Goal: Task Accomplishment & Management: Complete application form

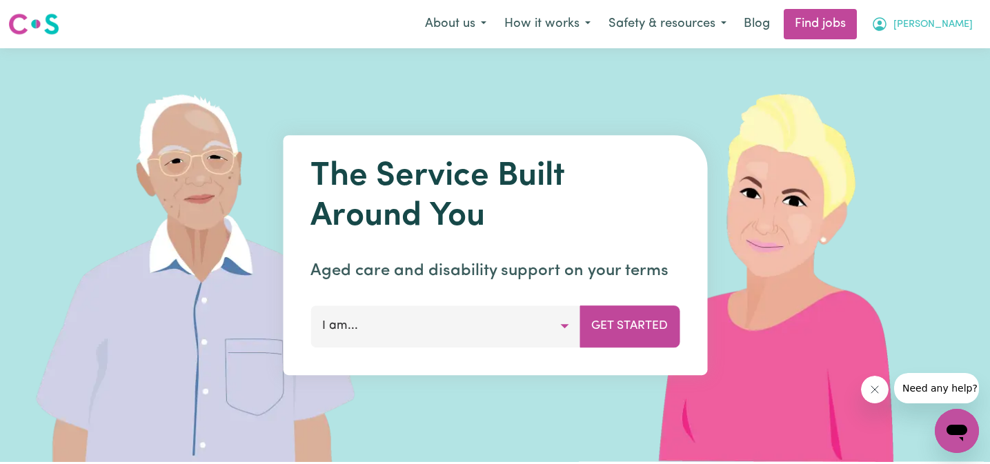
click at [888, 30] on icon "My Account" at bounding box center [880, 24] width 17 height 17
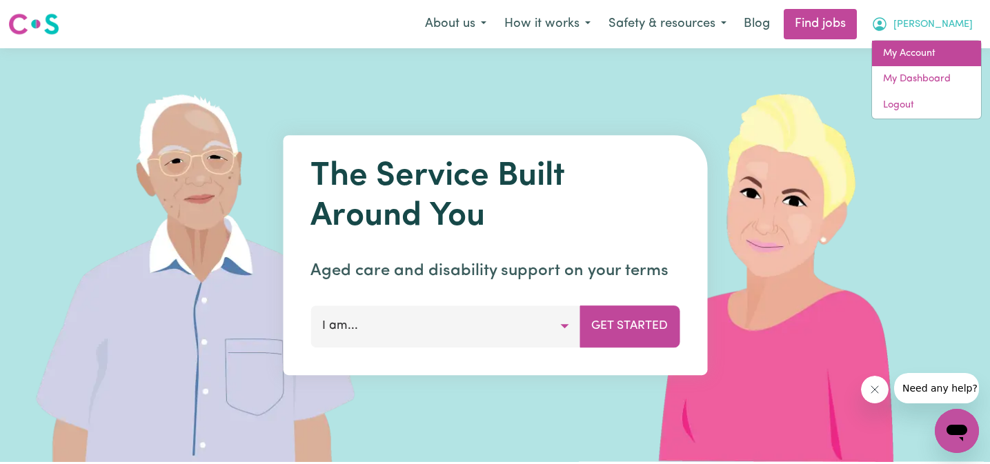
click at [932, 61] on link "My Account" at bounding box center [926, 54] width 109 height 26
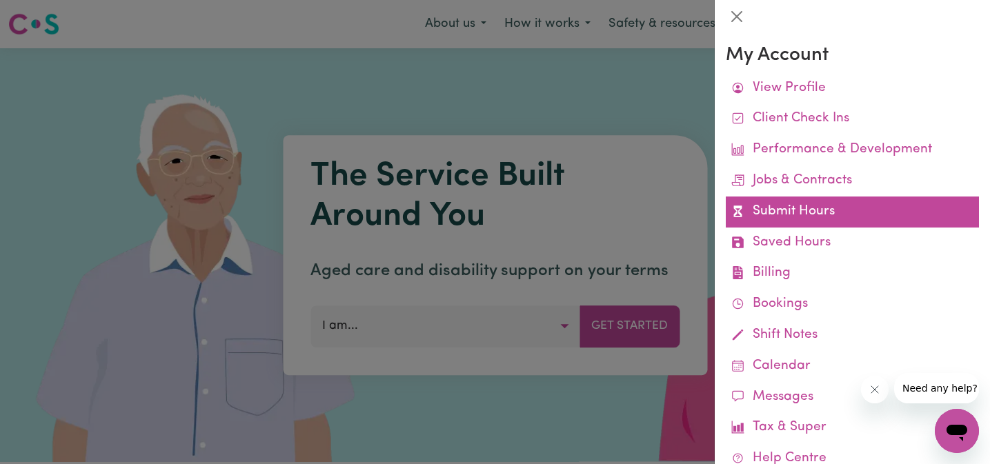
click at [840, 206] on link "Submit Hours" at bounding box center [852, 212] width 253 height 31
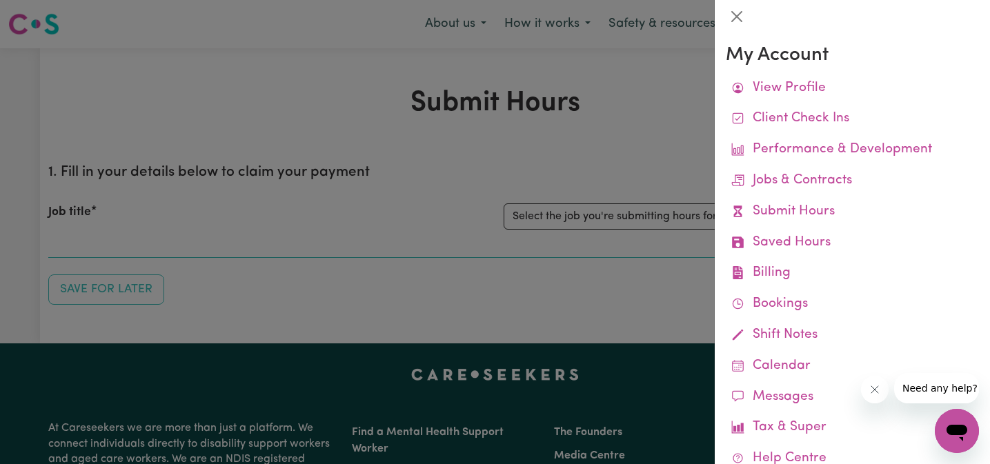
click at [606, 235] on div at bounding box center [495, 232] width 990 height 464
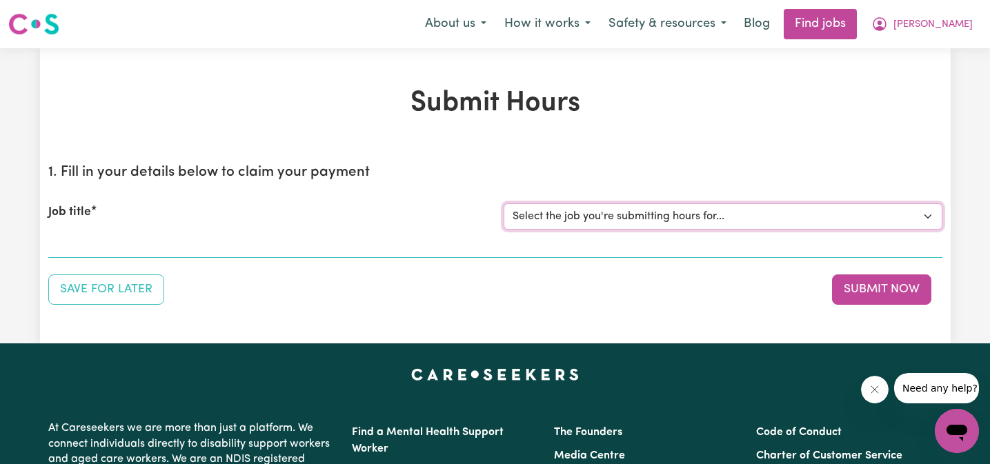
click at [647, 217] on select "Select the job you're submitting hours for... [Mandy Daddia ] Support Worker Re…" at bounding box center [723, 217] width 439 height 26
select select "11595"
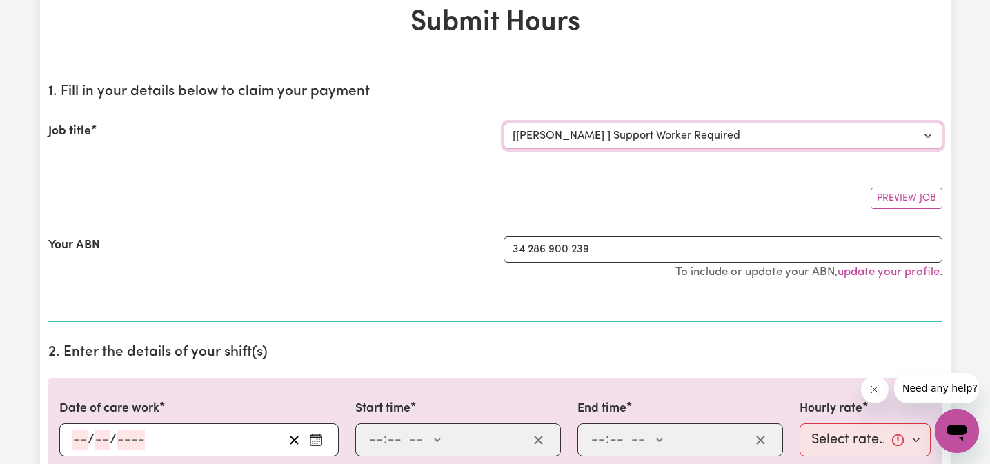
scroll to position [233, 0]
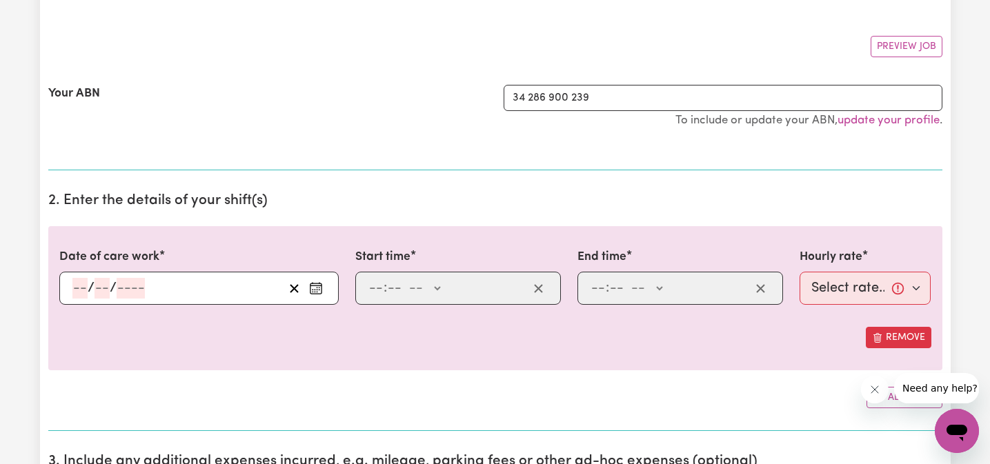
click at [76, 288] on input "number" at bounding box center [79, 288] width 15 height 21
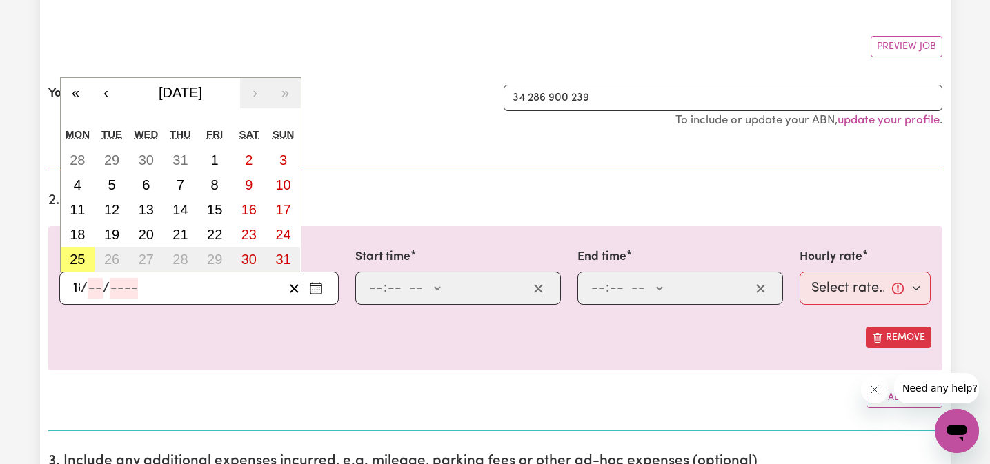
type input "18"
type input "8"
type input "0002-08-18"
type input "20"
type input "0202-08-18"
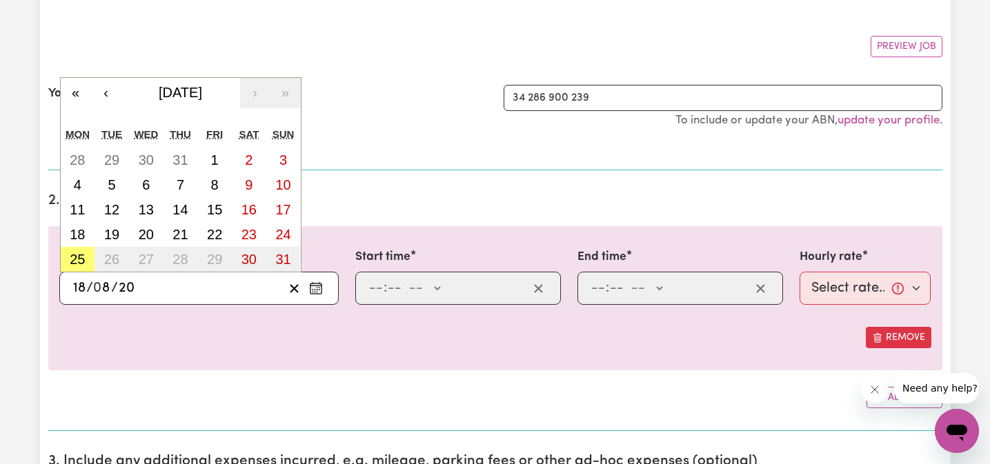
type input "202"
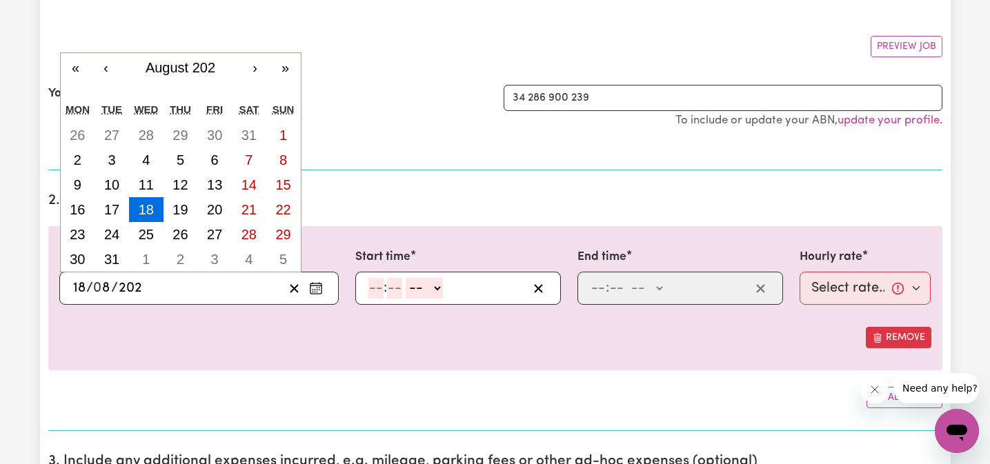
type input "[DATE]"
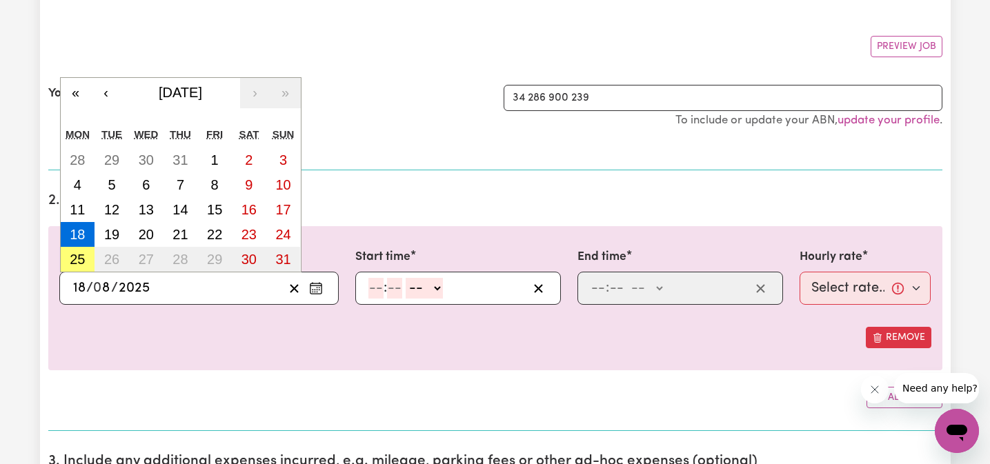
type input "2025"
click at [378, 291] on input "number" at bounding box center [376, 288] width 15 height 21
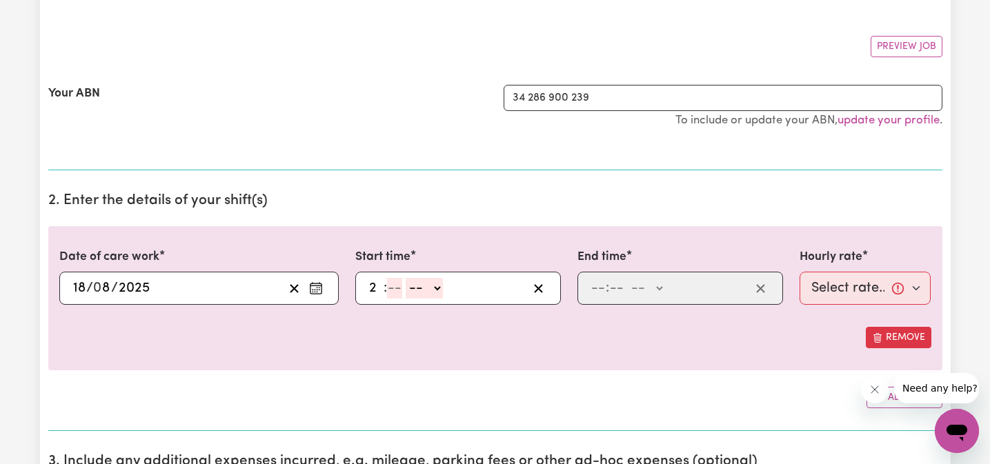
type input "2"
type input "3"
click at [367, 291] on div "2 : -- AM PM" at bounding box center [447, 288] width 161 height 21
type input "3"
type input "00"
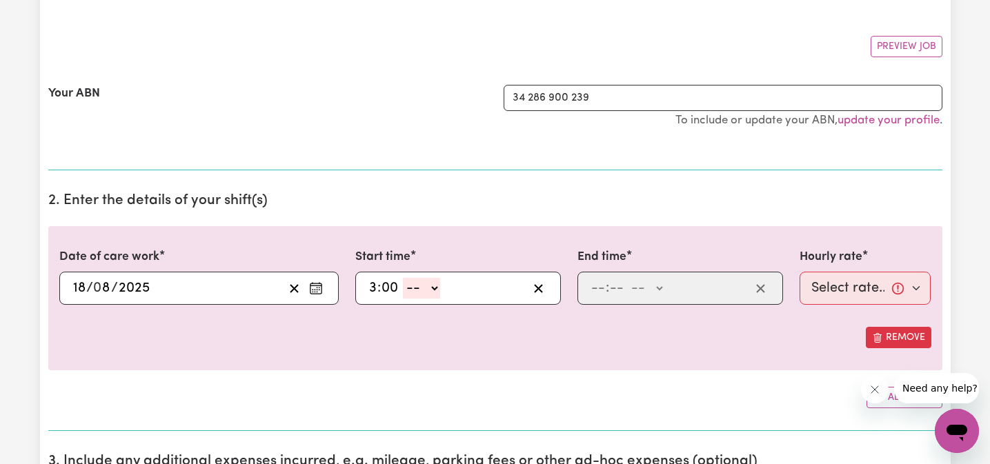
click at [414, 290] on select "-- AM PM" at bounding box center [421, 288] width 37 height 21
select select "pm"
type input "15:00"
type input "0"
click at [596, 290] on input "number" at bounding box center [598, 288] width 15 height 21
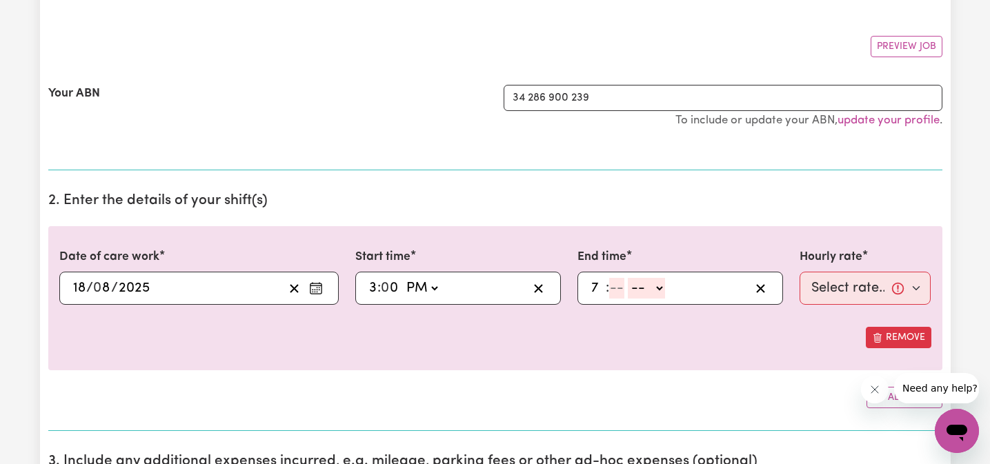
type input "7"
type input "15"
click at [643, 289] on select "-- AM PM" at bounding box center [638, 288] width 37 height 21
select select "pm"
type input "19:15"
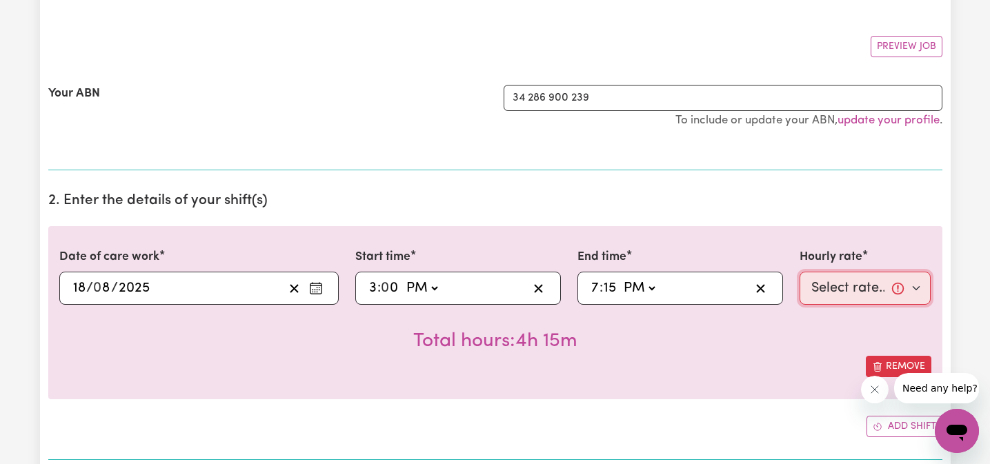
click at [836, 286] on select "Select rate... $40.00 (Weekday)" at bounding box center [866, 288] width 132 height 33
select select "40-Weekday"
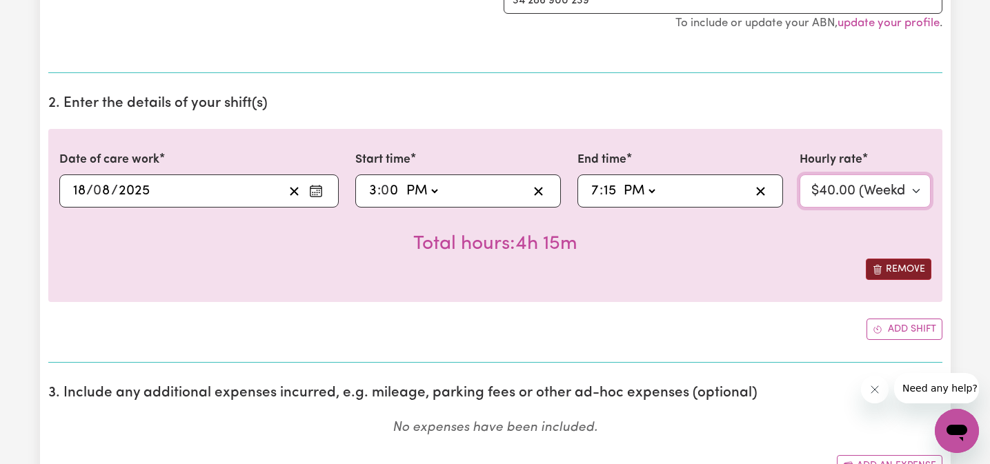
scroll to position [378, 0]
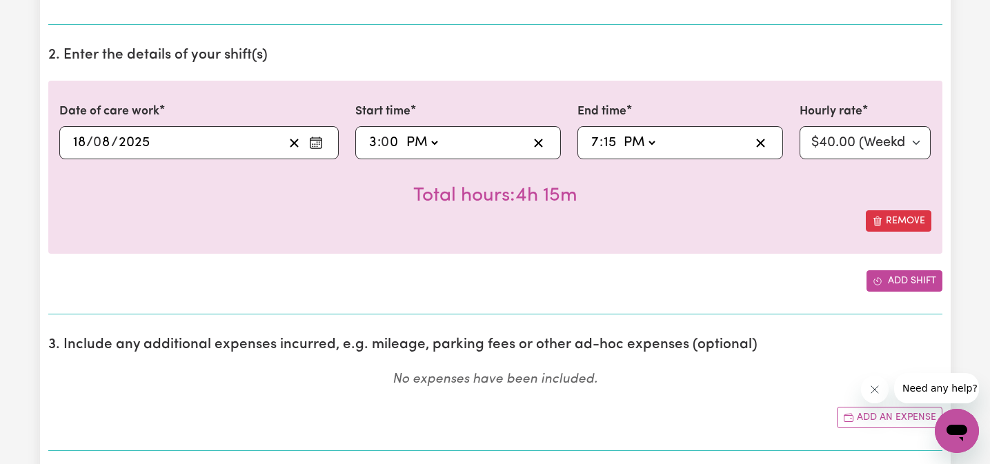
click at [894, 277] on button "Add shift" at bounding box center [905, 281] width 76 height 21
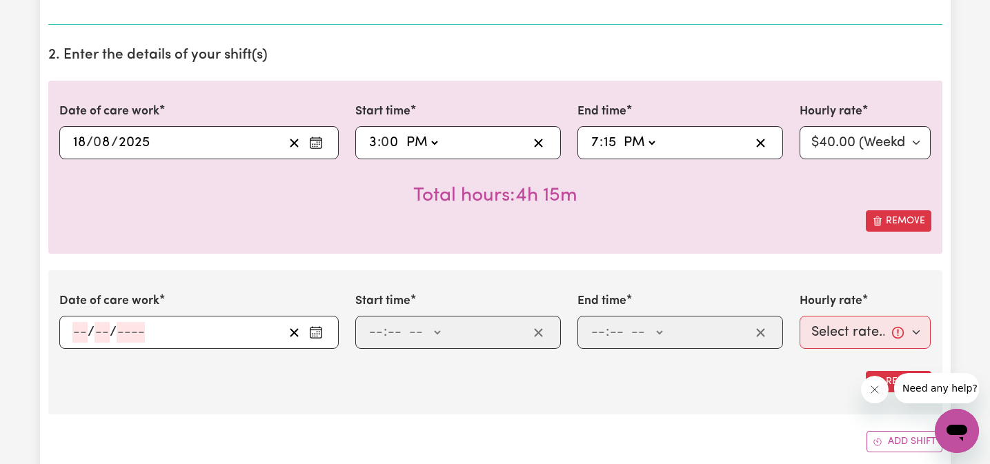
click at [78, 335] on input "number" at bounding box center [79, 332] width 15 height 21
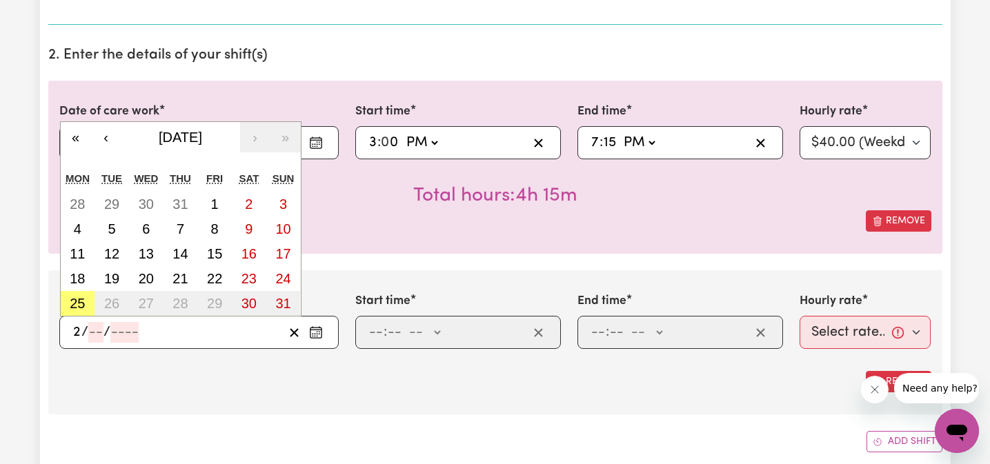
type input "20"
type input "8"
type input "0002-08-20"
type input "2"
type input "0020-08-20"
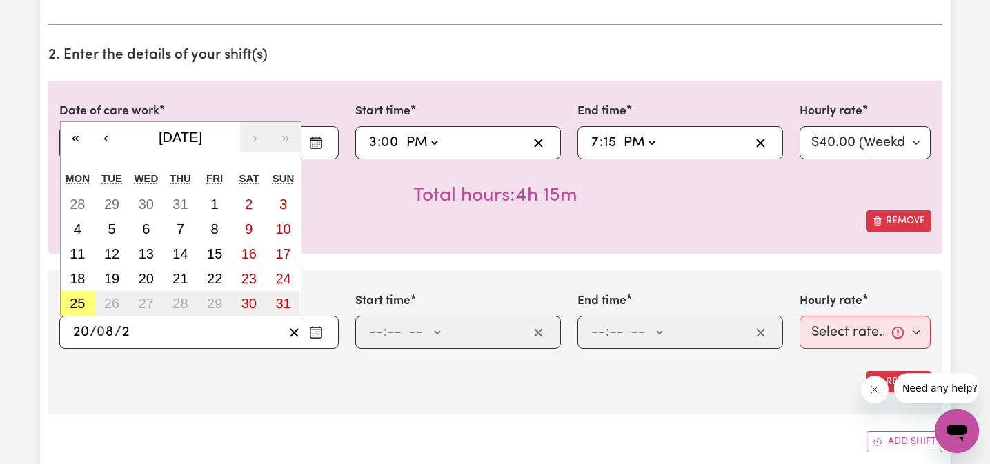
type input "20"
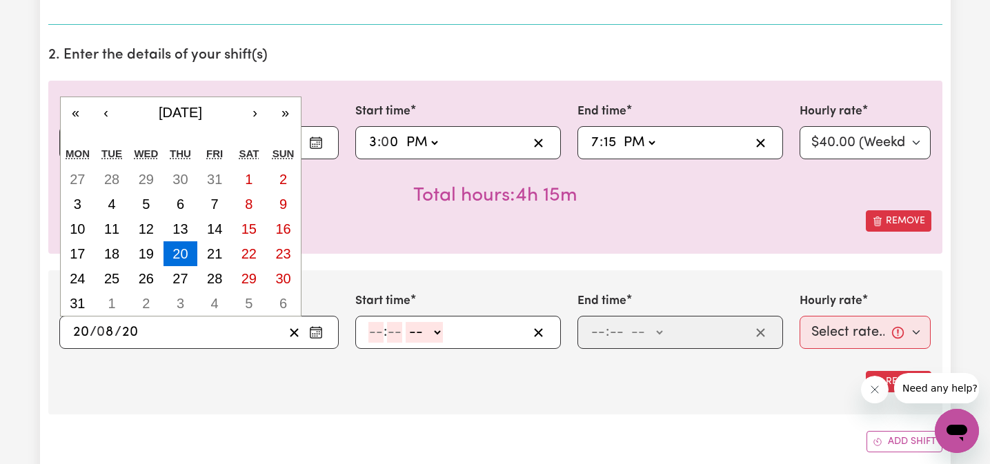
type input "0202-08-20"
type input "202"
type input "[DATE]"
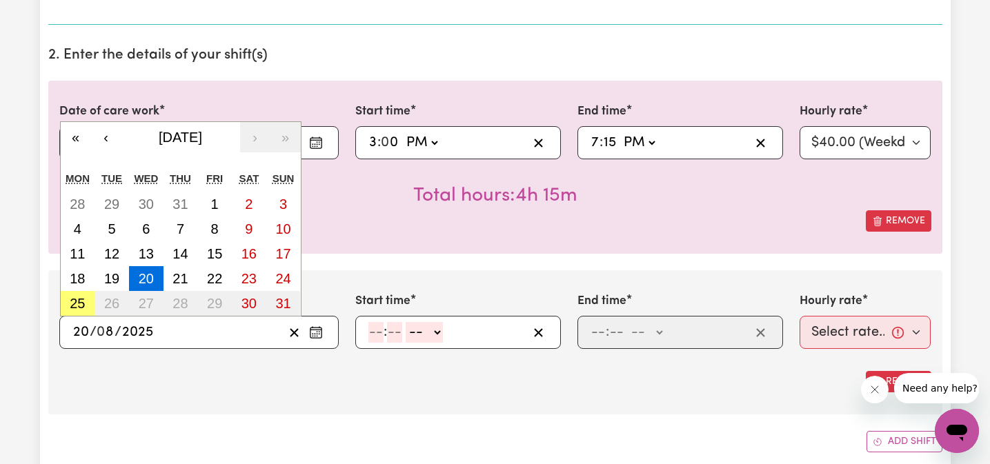
type input "2025"
click at [367, 332] on div ": -- AM PM" at bounding box center [447, 332] width 161 height 21
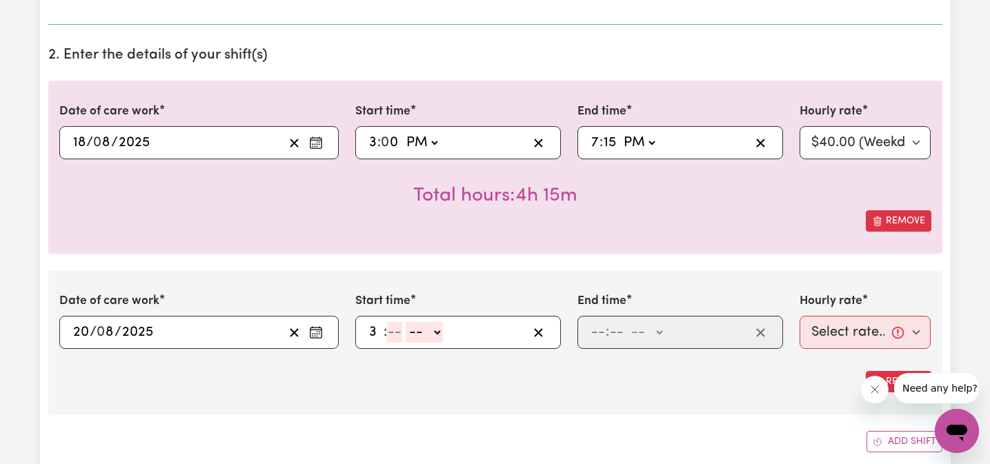
type input "3"
type input "00"
click at [433, 333] on select "-- AM PM" at bounding box center [421, 332] width 37 height 21
select select "pm"
type input "15:00"
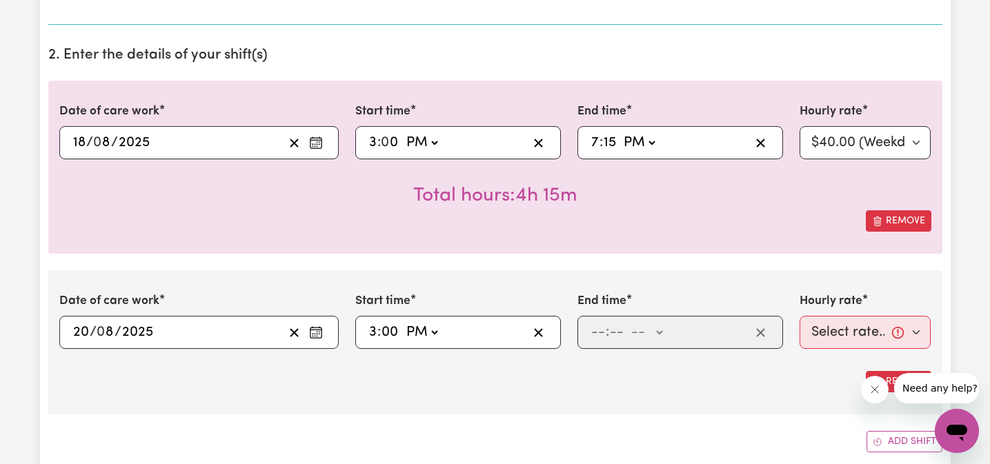
type input "0"
click at [599, 335] on input "number" at bounding box center [598, 332] width 15 height 21
type input "7"
type input "30"
click at [638, 335] on select "-- AM PM" at bounding box center [642, 332] width 37 height 21
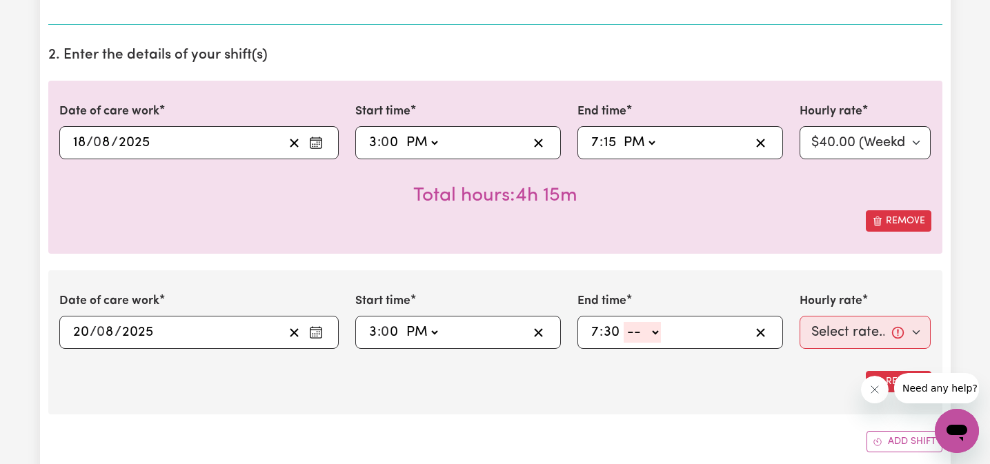
select select "pm"
type input "19:30"
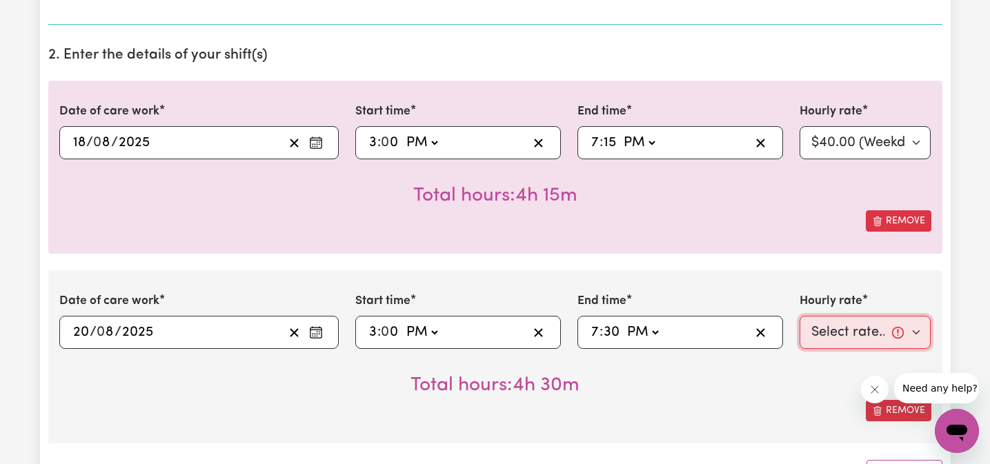
click at [881, 330] on select "Select rate... $40.00 (Weekday)" at bounding box center [866, 332] width 132 height 33
select select "40-Weekday"
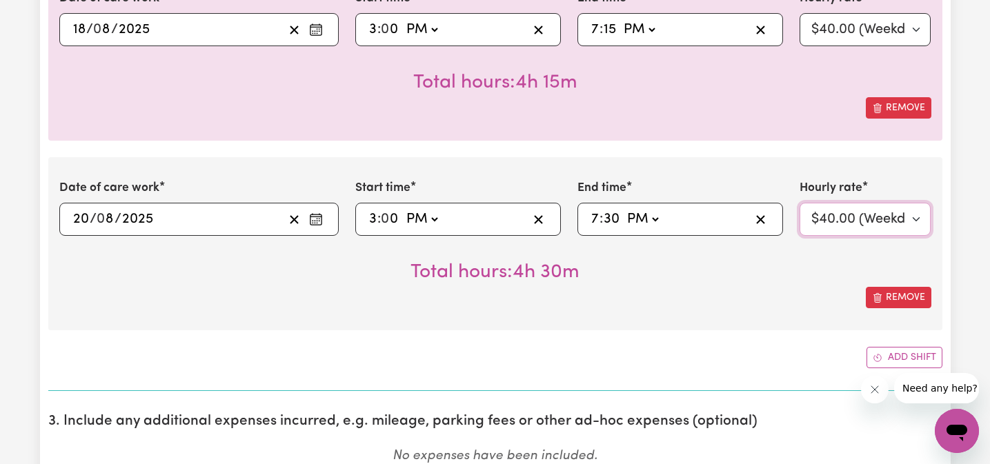
scroll to position [536, 0]
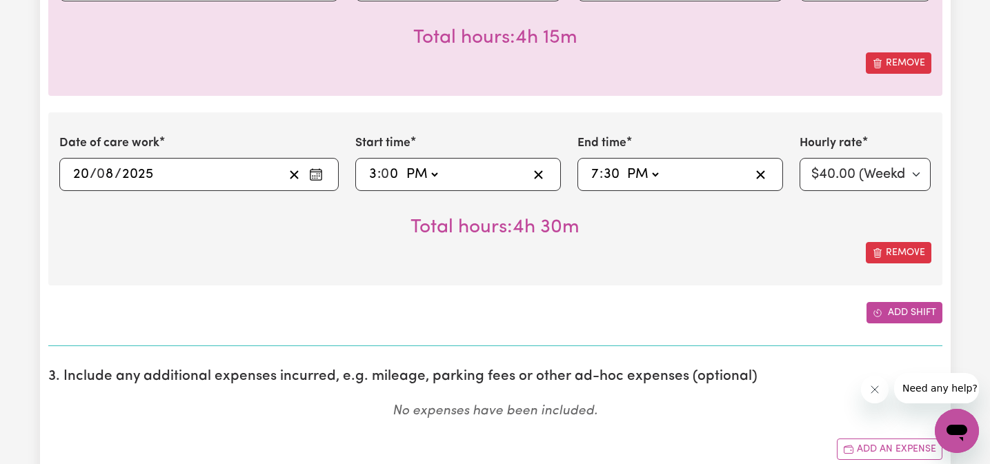
click at [905, 313] on button "Add shift" at bounding box center [905, 312] width 76 height 21
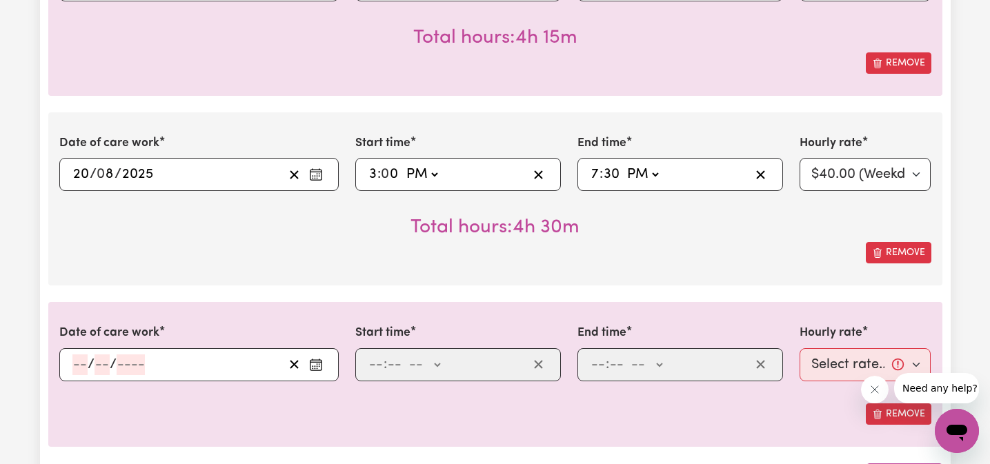
click at [82, 363] on input "number" at bounding box center [79, 365] width 15 height 21
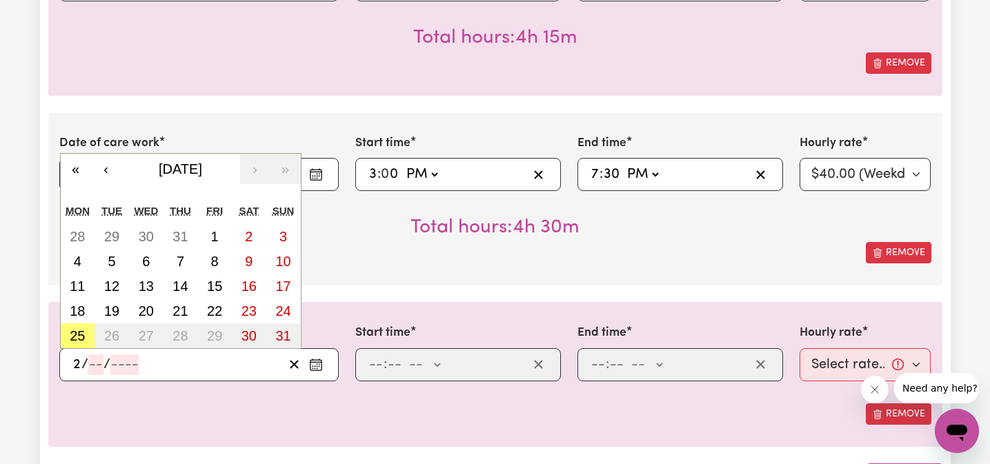
type input "22"
type input "8"
type input "0002-08-22"
type input "2"
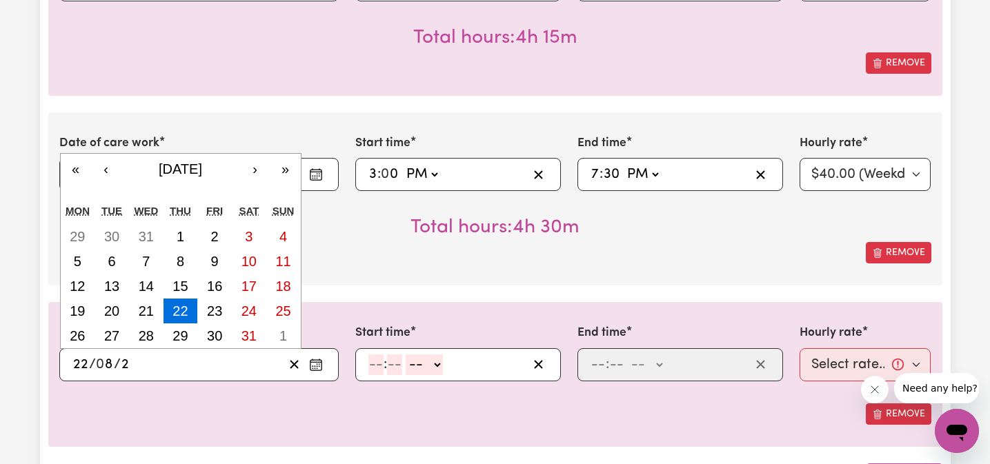
type input "0020-08-22"
type input "20"
type input "0202-08-22"
type input "202"
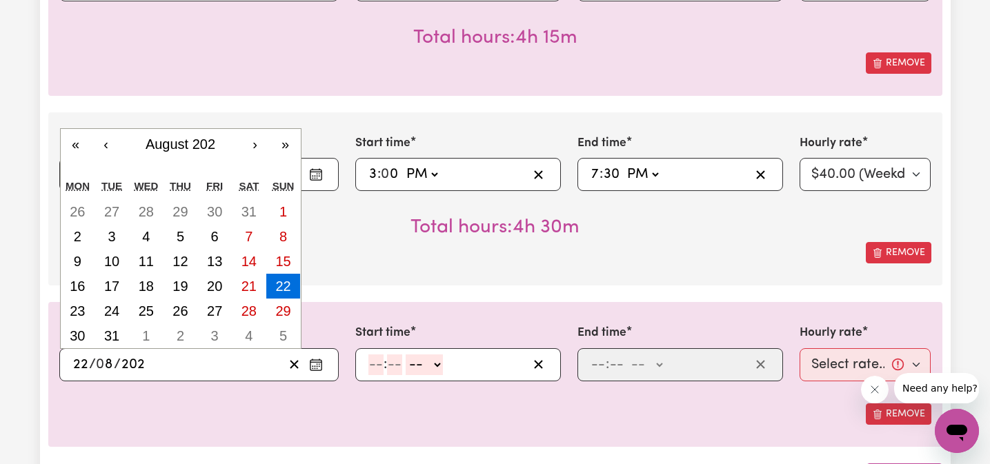
type input "[DATE]"
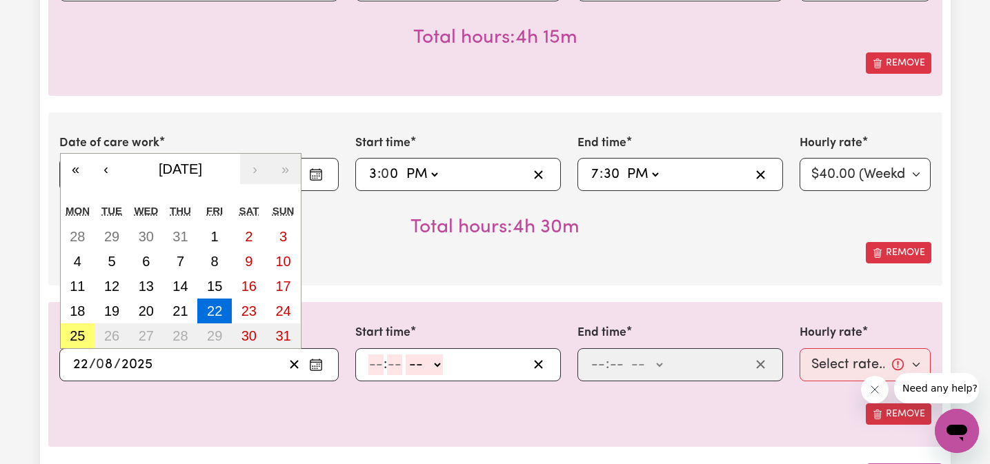
type input "2025"
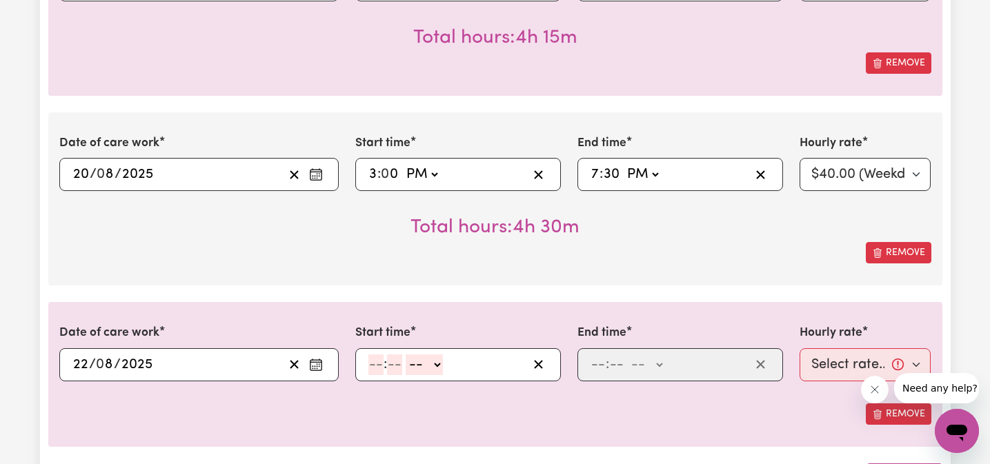
click at [378, 362] on input "number" at bounding box center [376, 365] width 15 height 21
type input "3"
type input "00"
click at [411, 364] on select "-- AM PM" at bounding box center [421, 365] width 37 height 21
select select "pm"
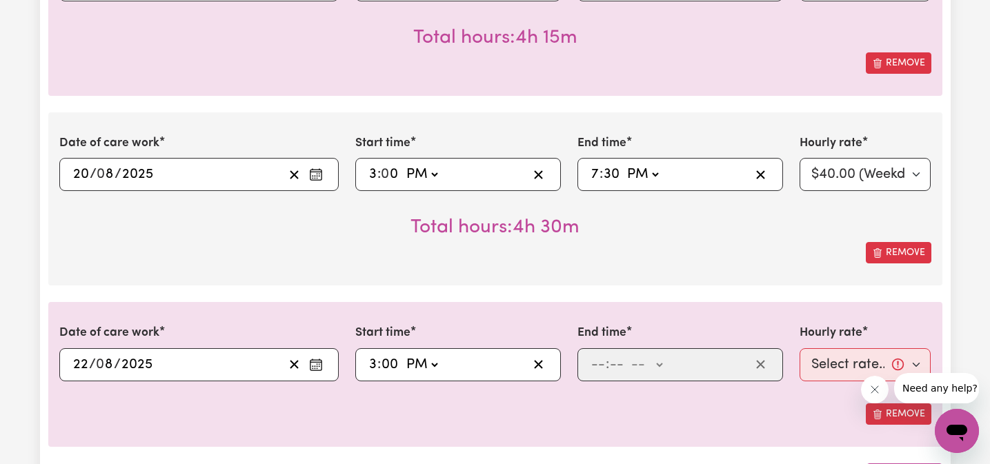
type input "15:00"
type input "0"
click at [602, 371] on input "number" at bounding box center [598, 365] width 15 height 21
type input "5"
type input "45"
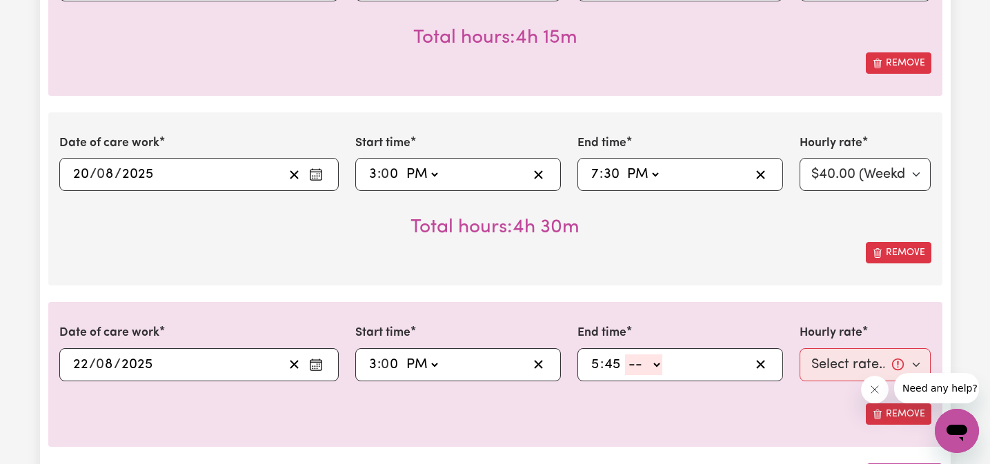
click at [660, 366] on select "-- AM PM" at bounding box center [643, 365] width 37 height 21
select select "pm"
type input "17:45"
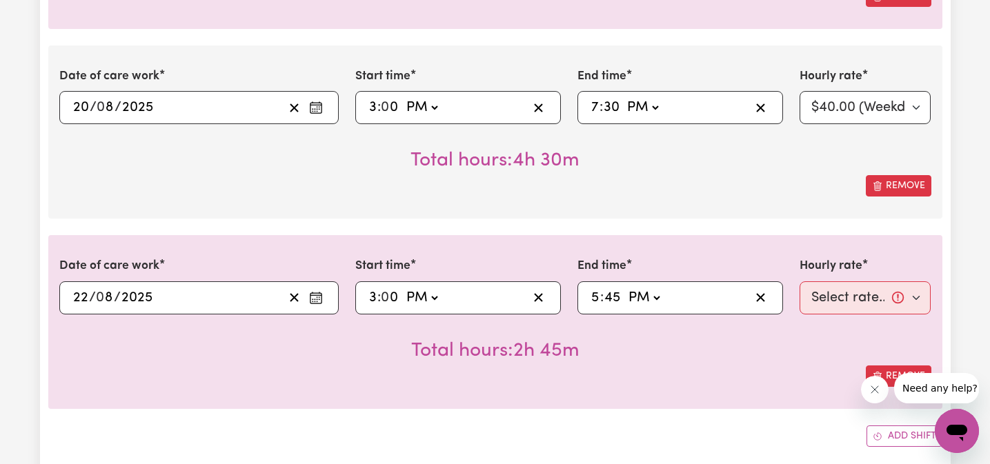
scroll to position [626, 0]
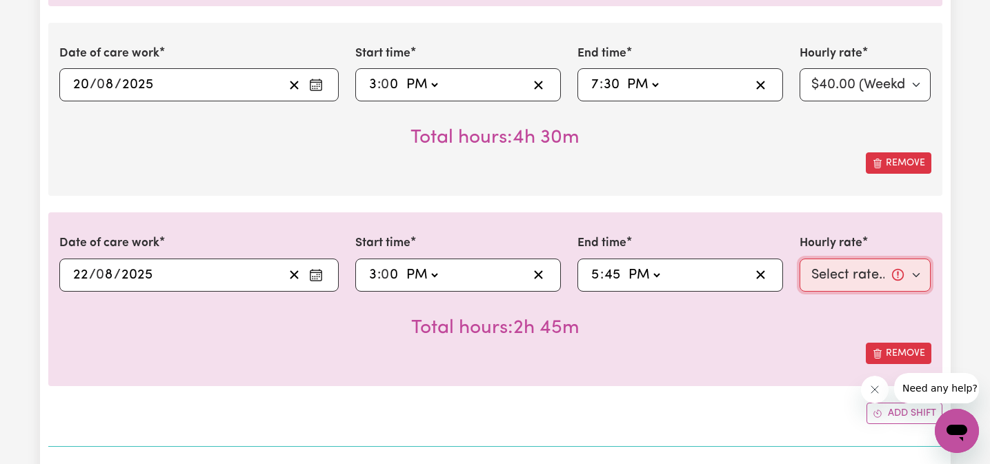
click at [854, 275] on select "Select rate... $40.00 (Weekday)" at bounding box center [866, 275] width 132 height 33
select select "40-Weekday"
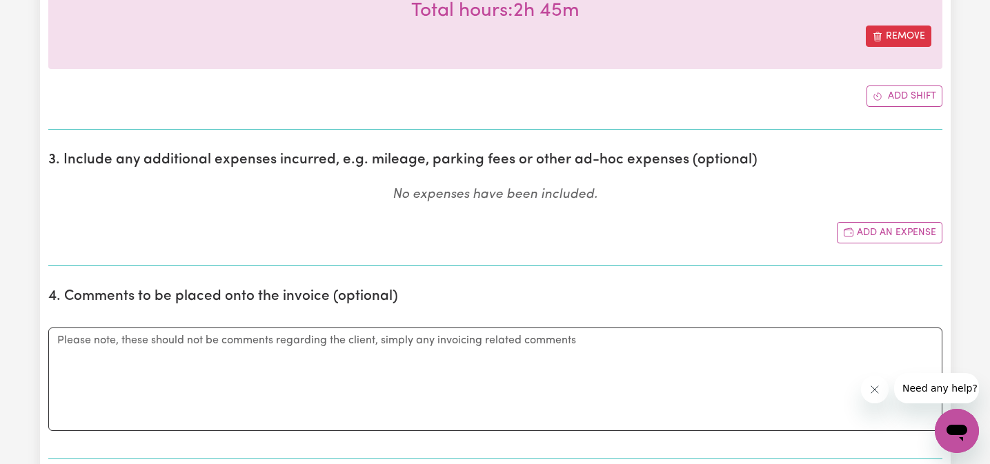
scroll to position [950, 0]
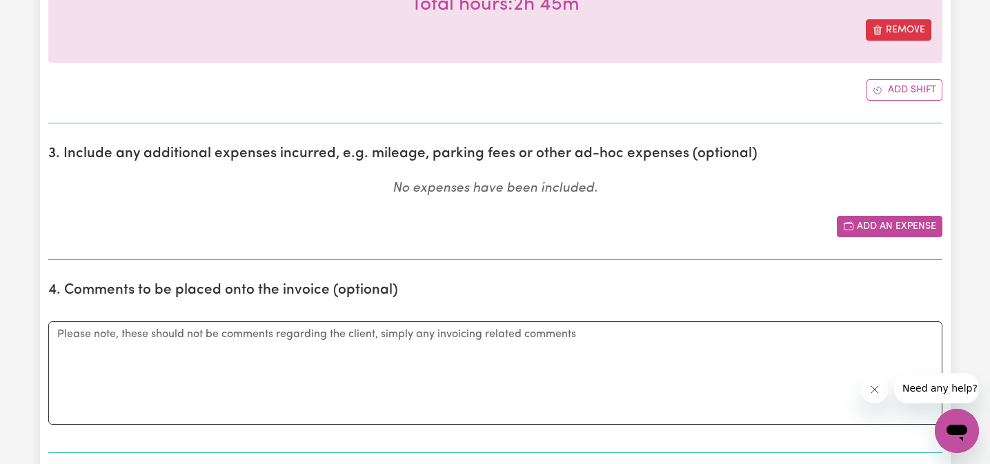
click at [872, 225] on button "Add an expense" at bounding box center [890, 226] width 106 height 21
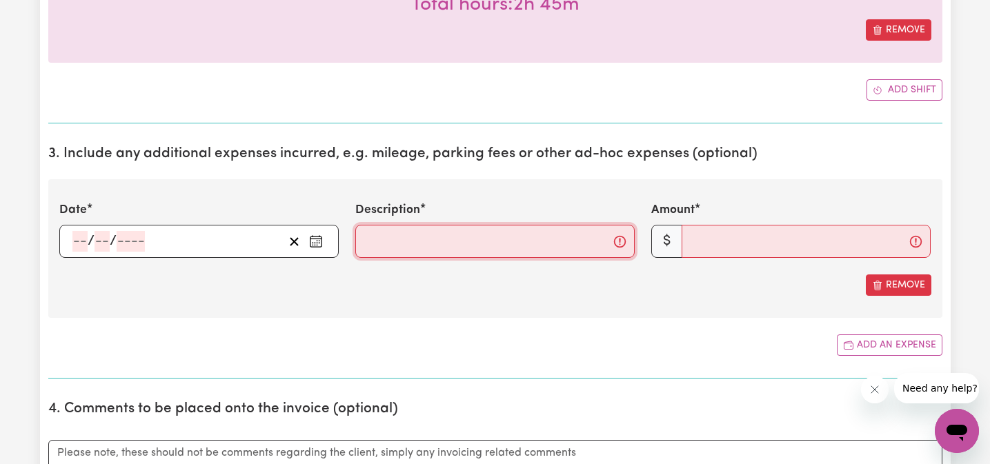
click at [395, 242] on input "Description" at bounding box center [495, 241] width 280 height 33
click at [880, 283] on icon "Remove this expense" at bounding box center [877, 285] width 11 height 11
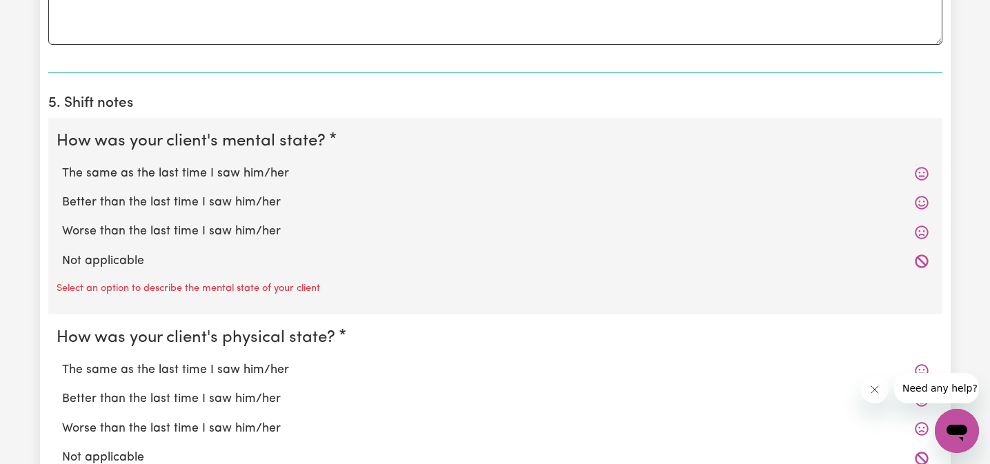
scroll to position [1339, 0]
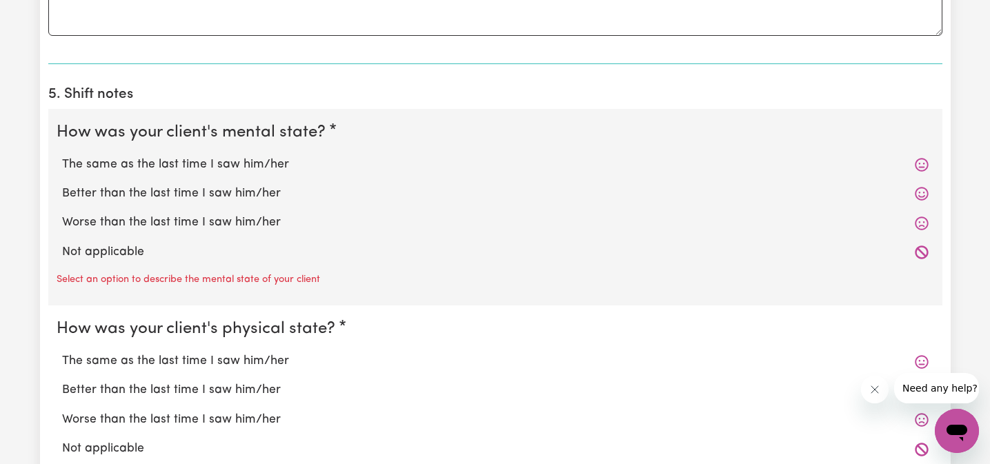
click at [190, 164] on label "The same as the last time I saw him/her" at bounding box center [495, 165] width 867 height 18
click at [62, 156] on input "The same as the last time I saw him/her" at bounding box center [61, 155] width 1 height 1
radio input "true"
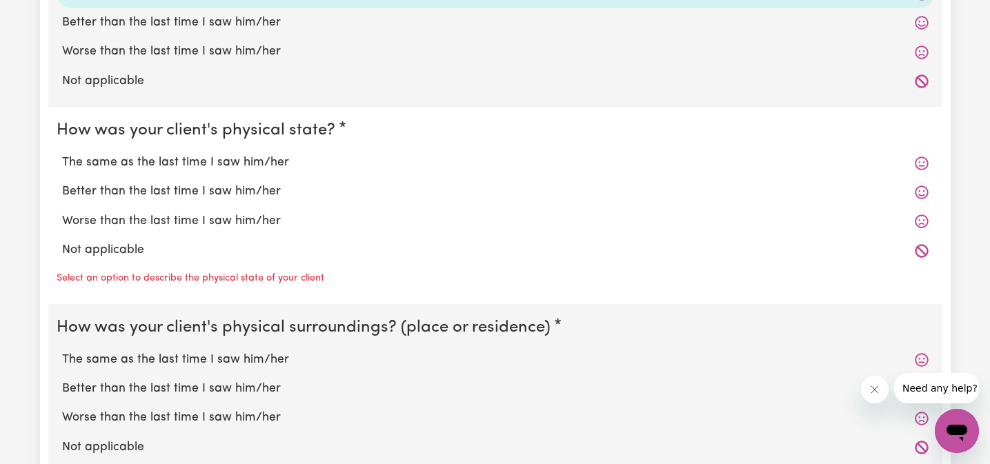
scroll to position [1513, 0]
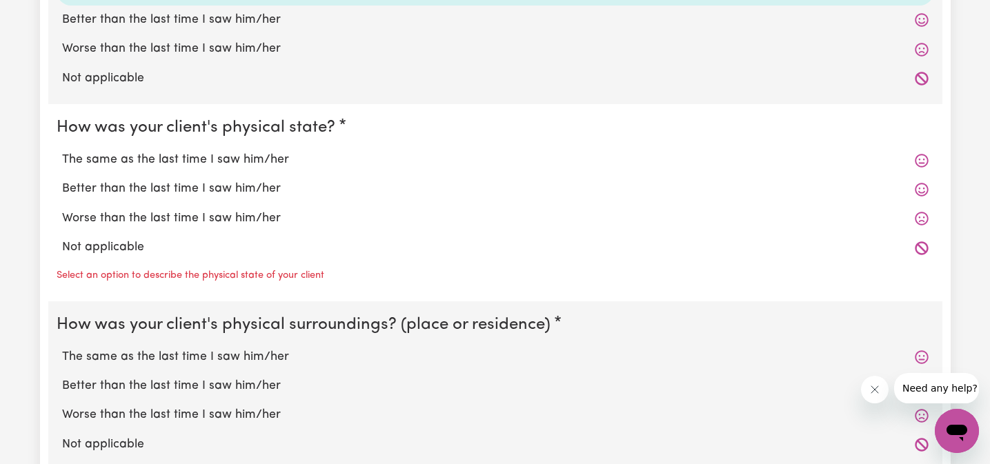
click at [187, 168] on label "The same as the last time I saw him/her" at bounding box center [495, 160] width 867 height 18
click at [62, 151] on input "The same as the last time I saw him/her" at bounding box center [61, 150] width 1 height 1
radio input "true"
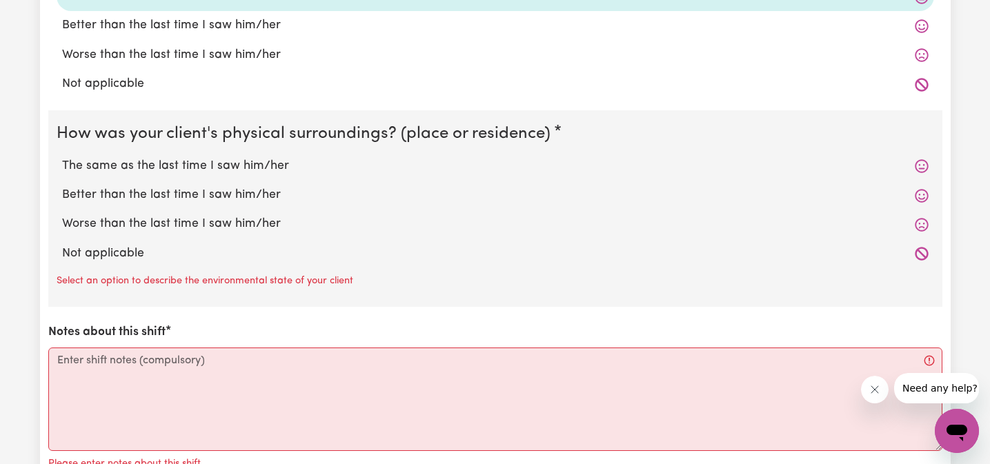
scroll to position [1677, 0]
click at [191, 159] on label "The same as the last time I saw him/her" at bounding box center [495, 166] width 867 height 18
click at [62, 157] on input "The same as the last time I saw him/her" at bounding box center [61, 156] width 1 height 1
radio input "true"
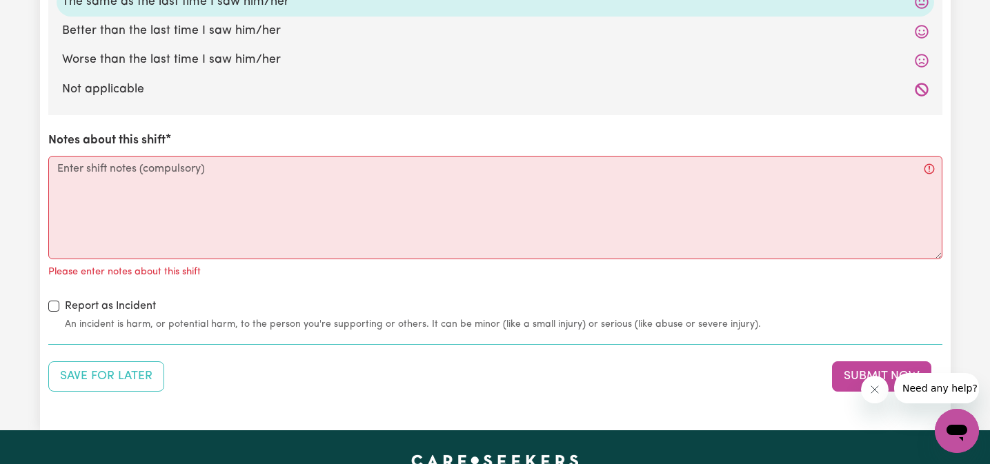
scroll to position [1822, 0]
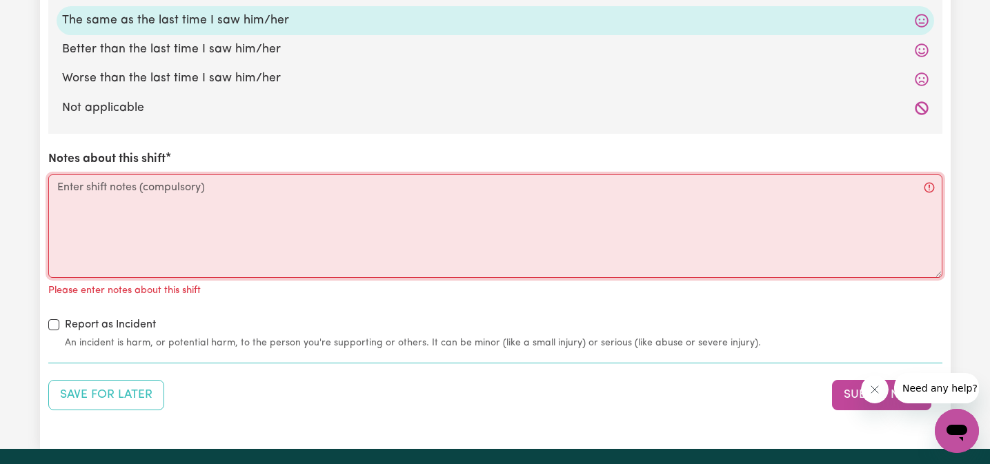
click at [162, 189] on textarea "Notes about this shift" at bounding box center [495, 227] width 894 height 104
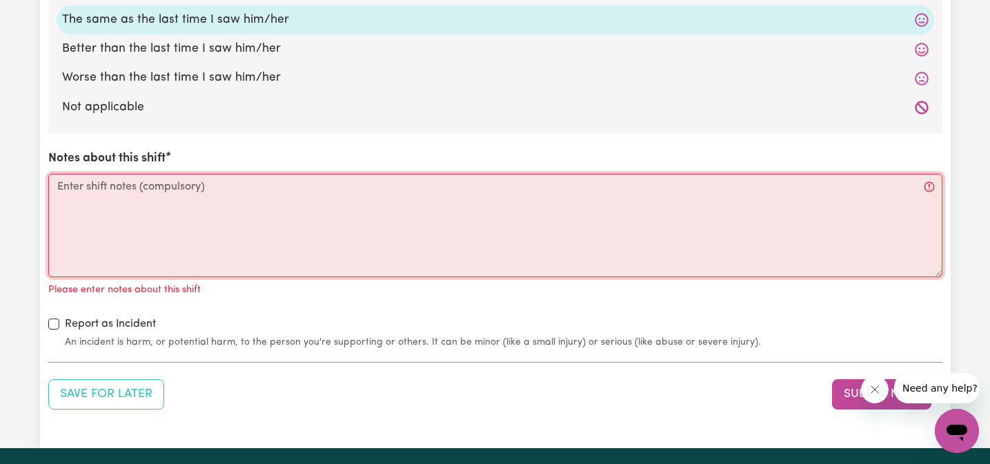
scroll to position [1820, 0]
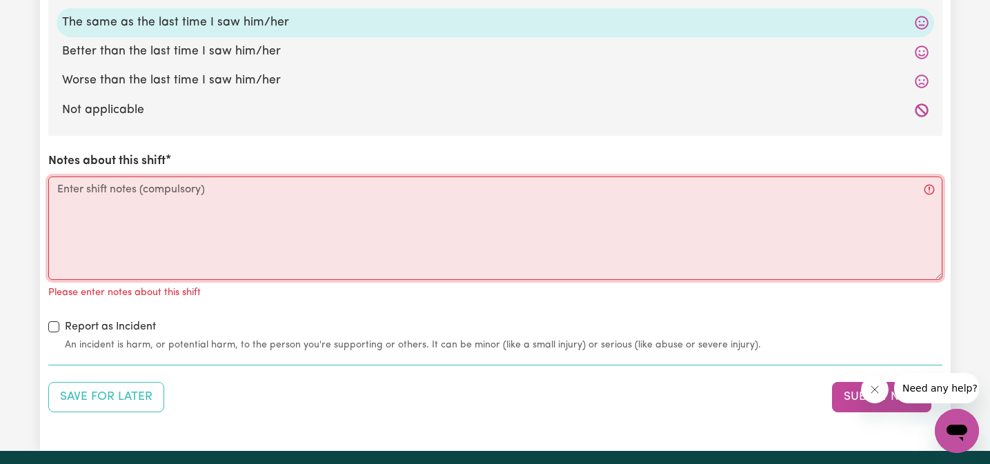
type textarea "S"
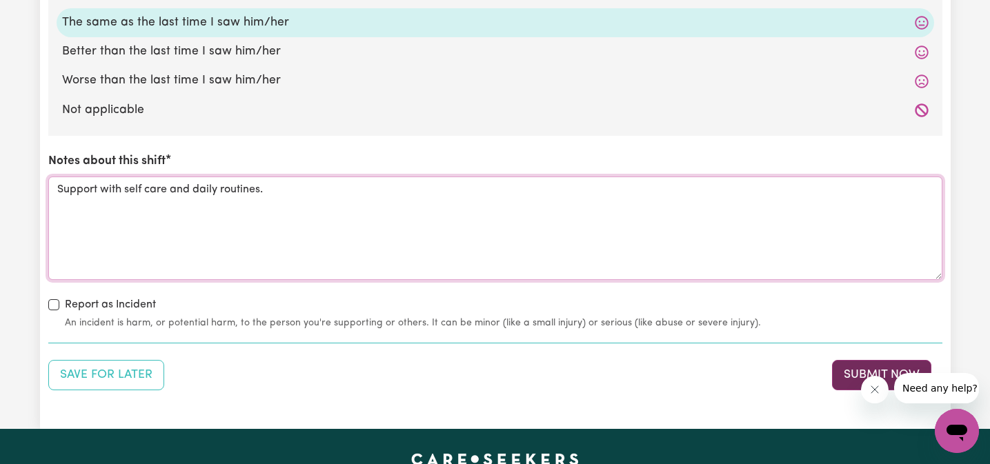
type textarea "Support with self care and daily routines."
click at [880, 362] on button "Submit Now" at bounding box center [881, 375] width 99 height 30
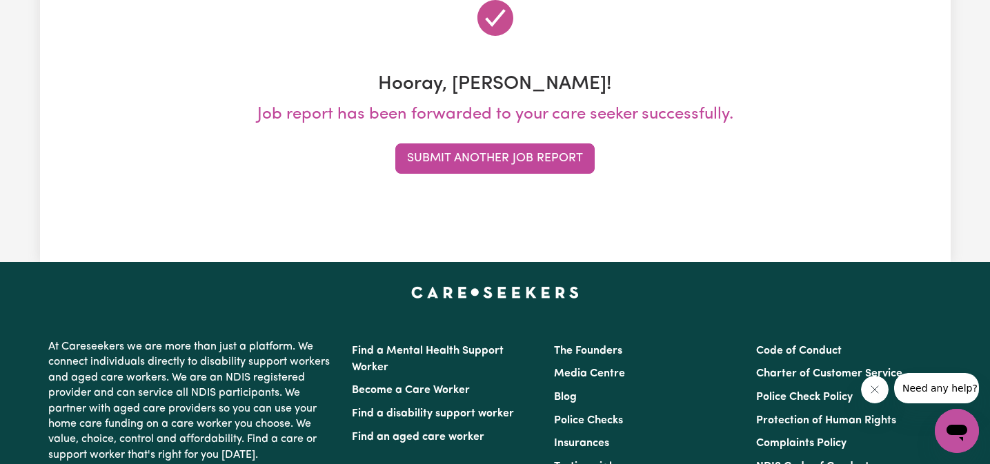
scroll to position [0, 0]
